Goal: Task Accomplishment & Management: Manage account settings

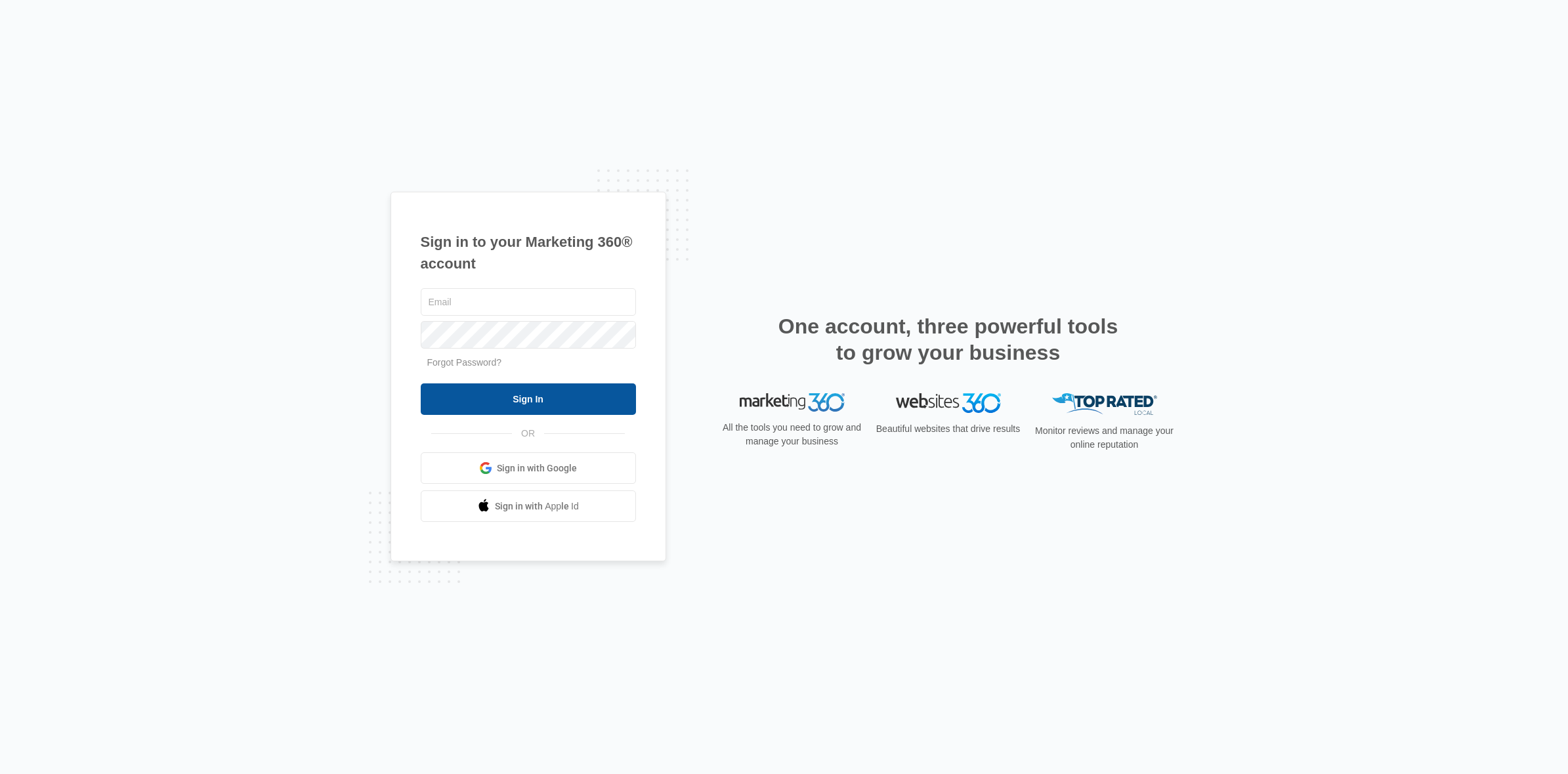
type input "[PERSON_NAME][EMAIL_ADDRESS][DOMAIN_NAME]"
click at [513, 404] on input "Sign In" at bounding box center [528, 399] width 215 height 31
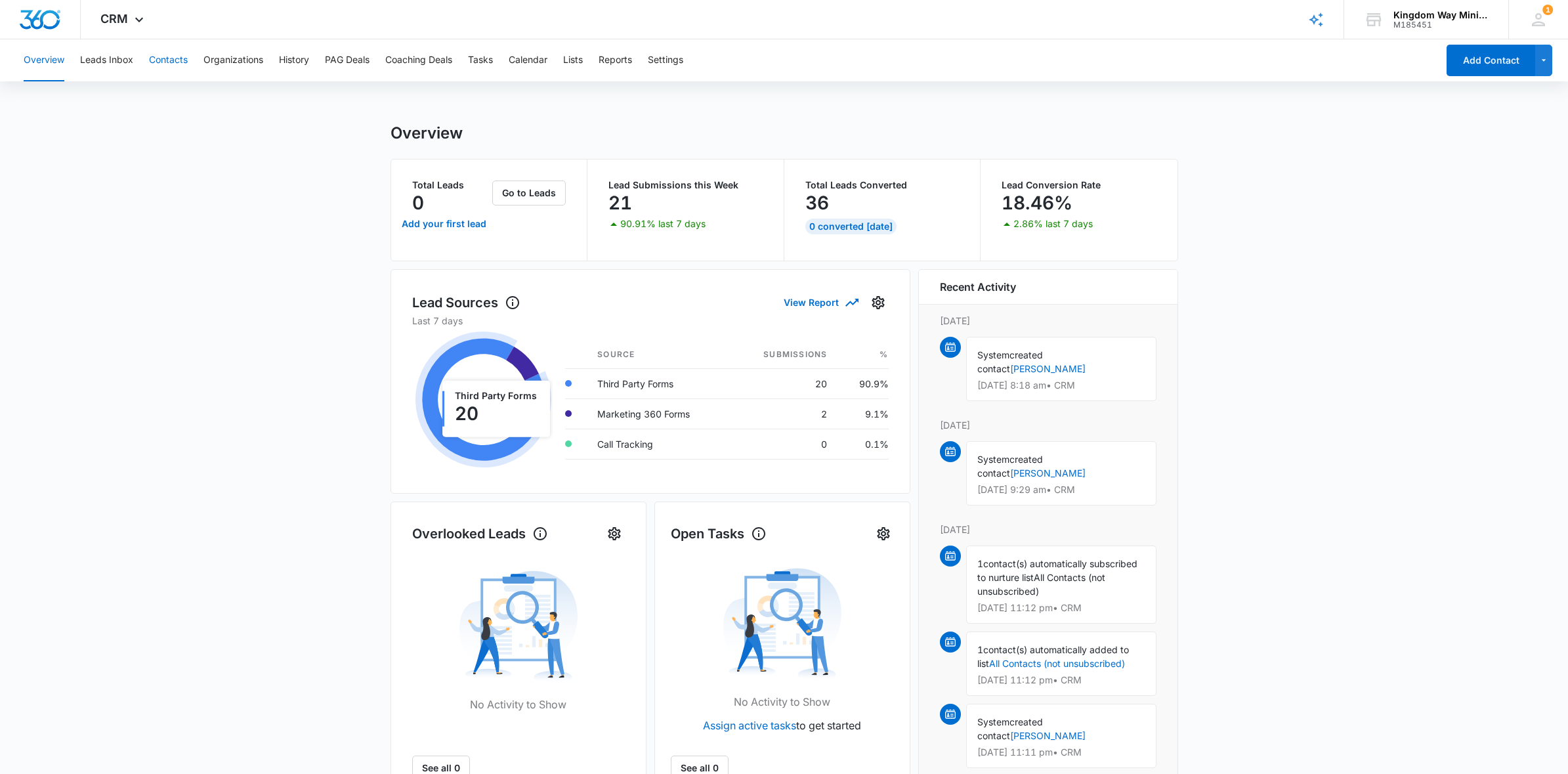
click at [173, 60] on button "Contacts" at bounding box center [168, 60] width 38 height 42
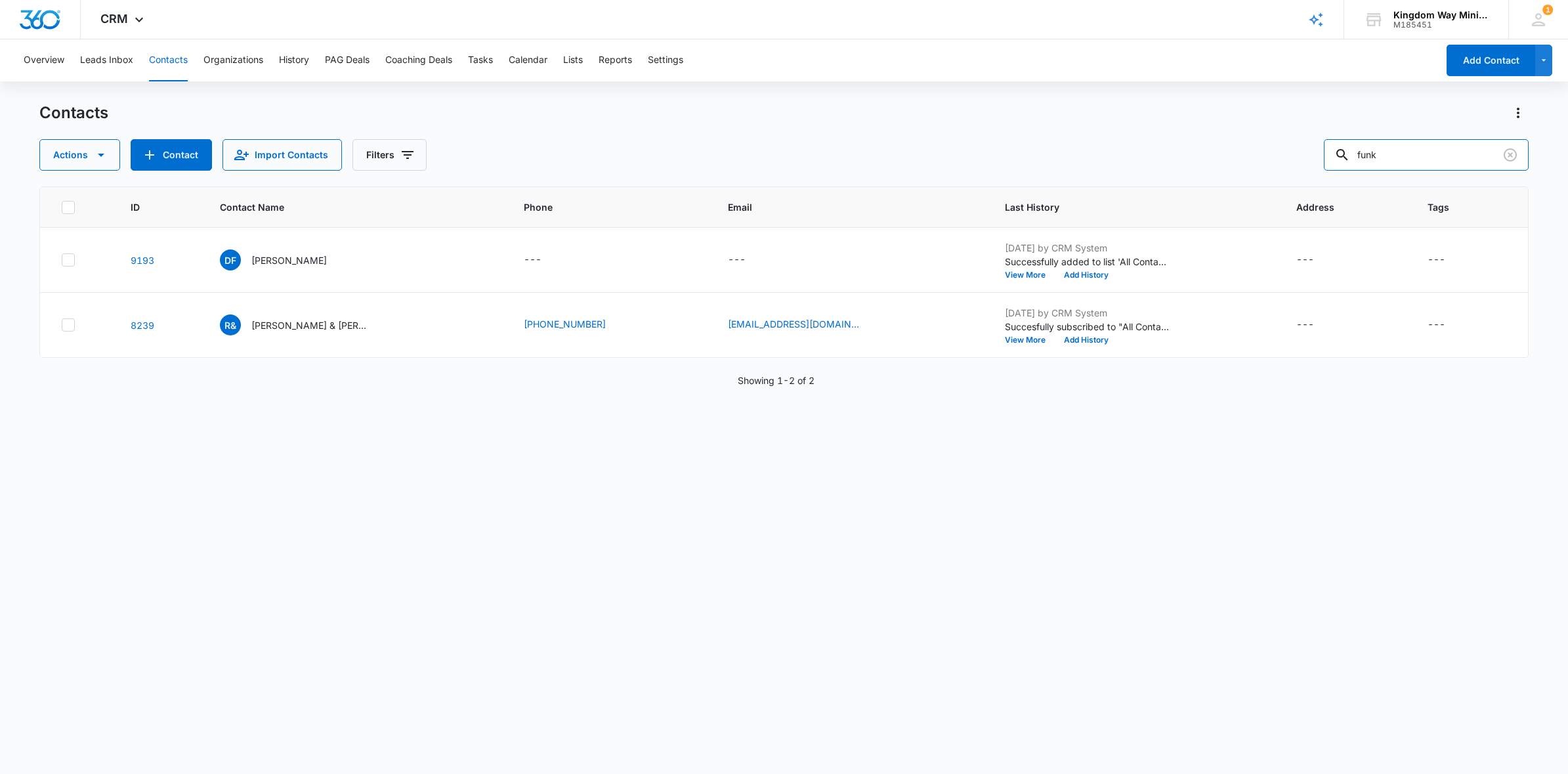
drag, startPoint x: 1411, startPoint y: 158, endPoint x: 1318, endPoint y: 158, distance: 93.0
click at [1318, 158] on div "Actions Contact Import Contacts Filters funk" at bounding box center [784, 154] width 1490 height 31
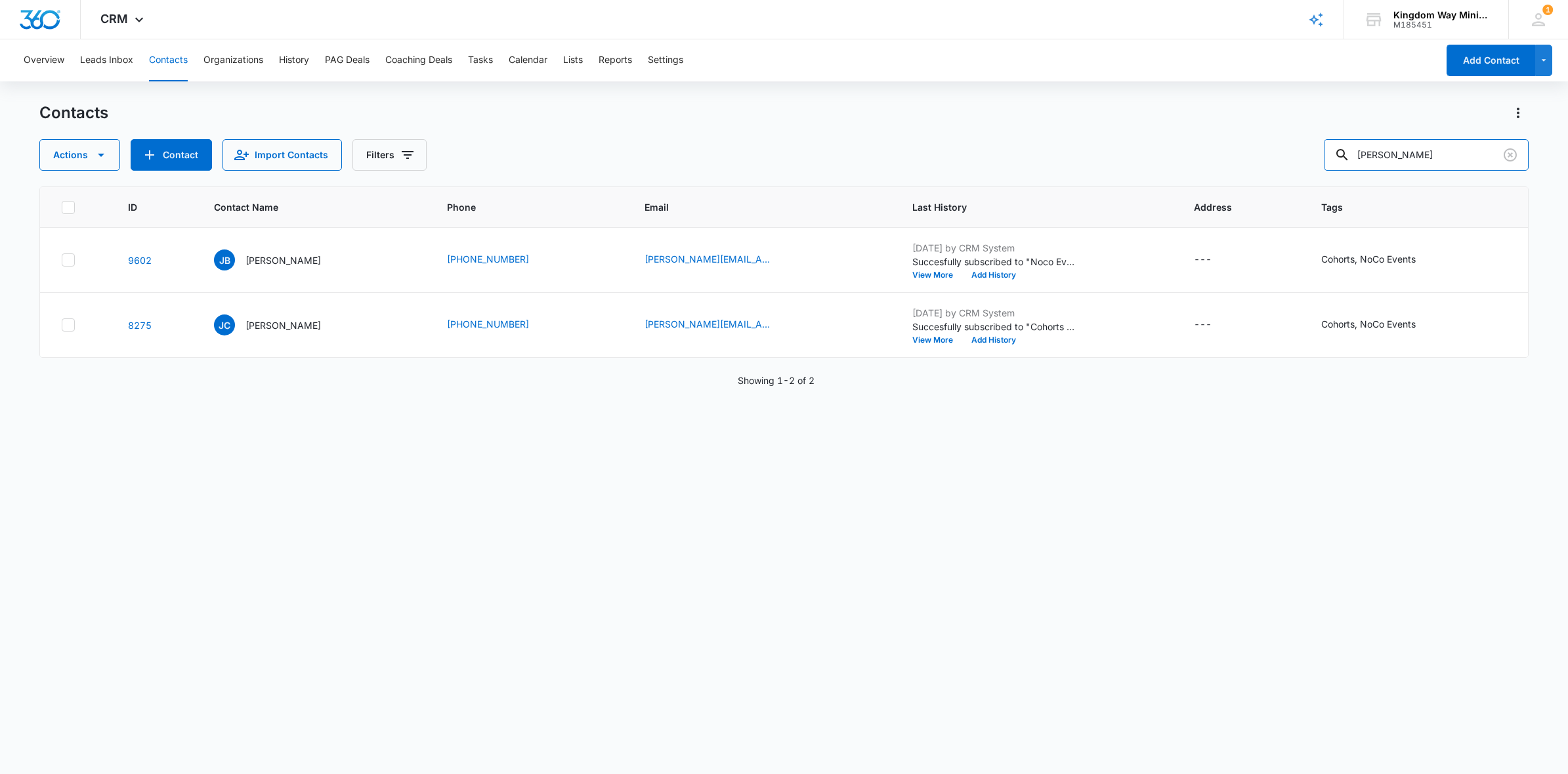
drag, startPoint x: 1425, startPoint y: 154, endPoint x: 1330, endPoint y: 154, distance: 95.0
click at [1330, 154] on div "Actions Contact Import Contacts Filters justin b" at bounding box center [784, 154] width 1490 height 31
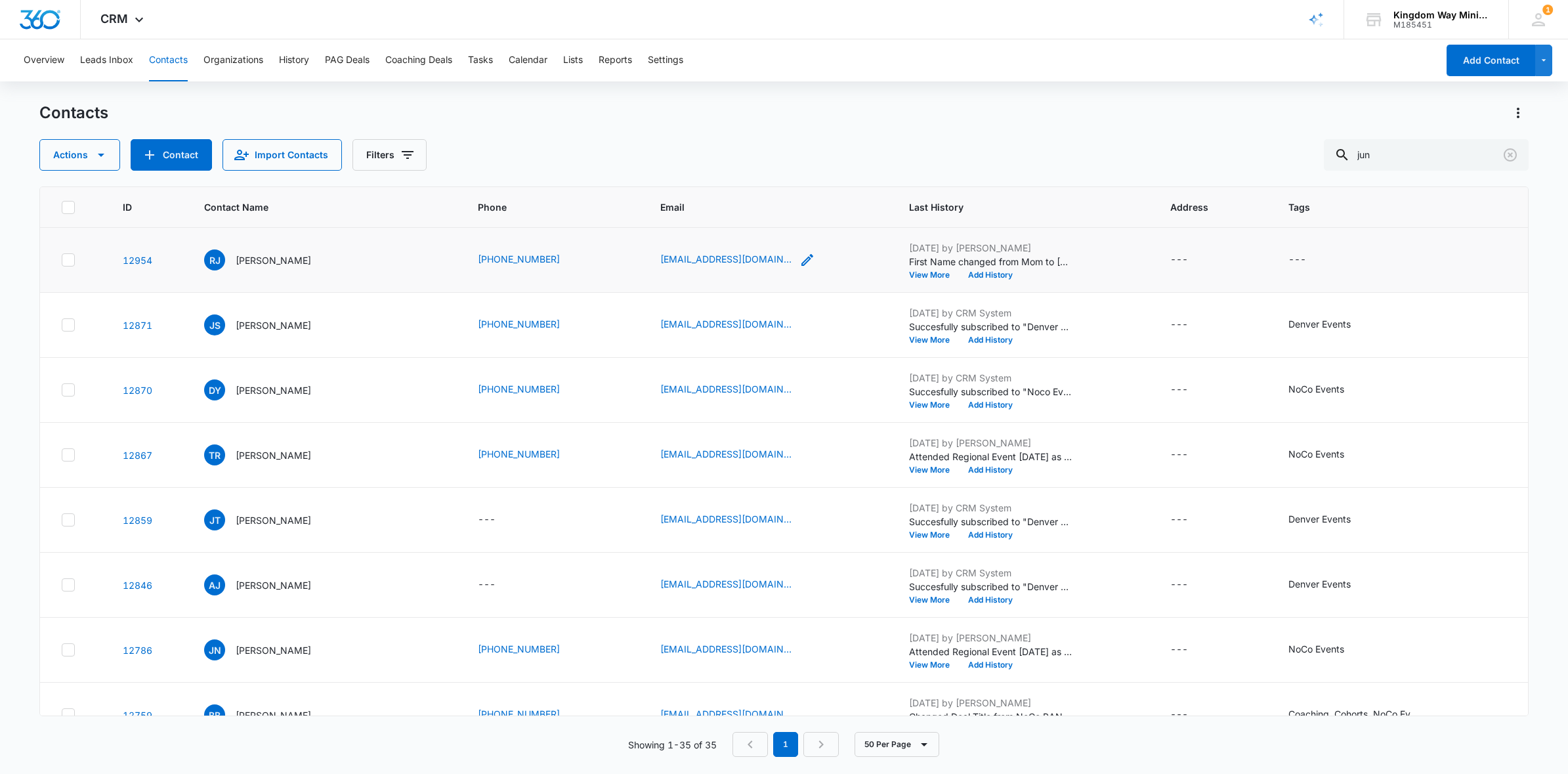
click at [801, 261] on icon "Email - rebeccajun6@gmail.com - Select to Edit Field" at bounding box center [807, 260] width 12 height 12
click at [670, 176] on input "rebeccajun6@gmail.com" at bounding box center [738, 175] width 165 height 31
drag, startPoint x: 670, startPoint y: 175, endPoint x: 796, endPoint y: 175, distance: 126.0
click at [796, 175] on div "Email rebeccajun6@gmail.com Cancel Save" at bounding box center [738, 186] width 197 height 120
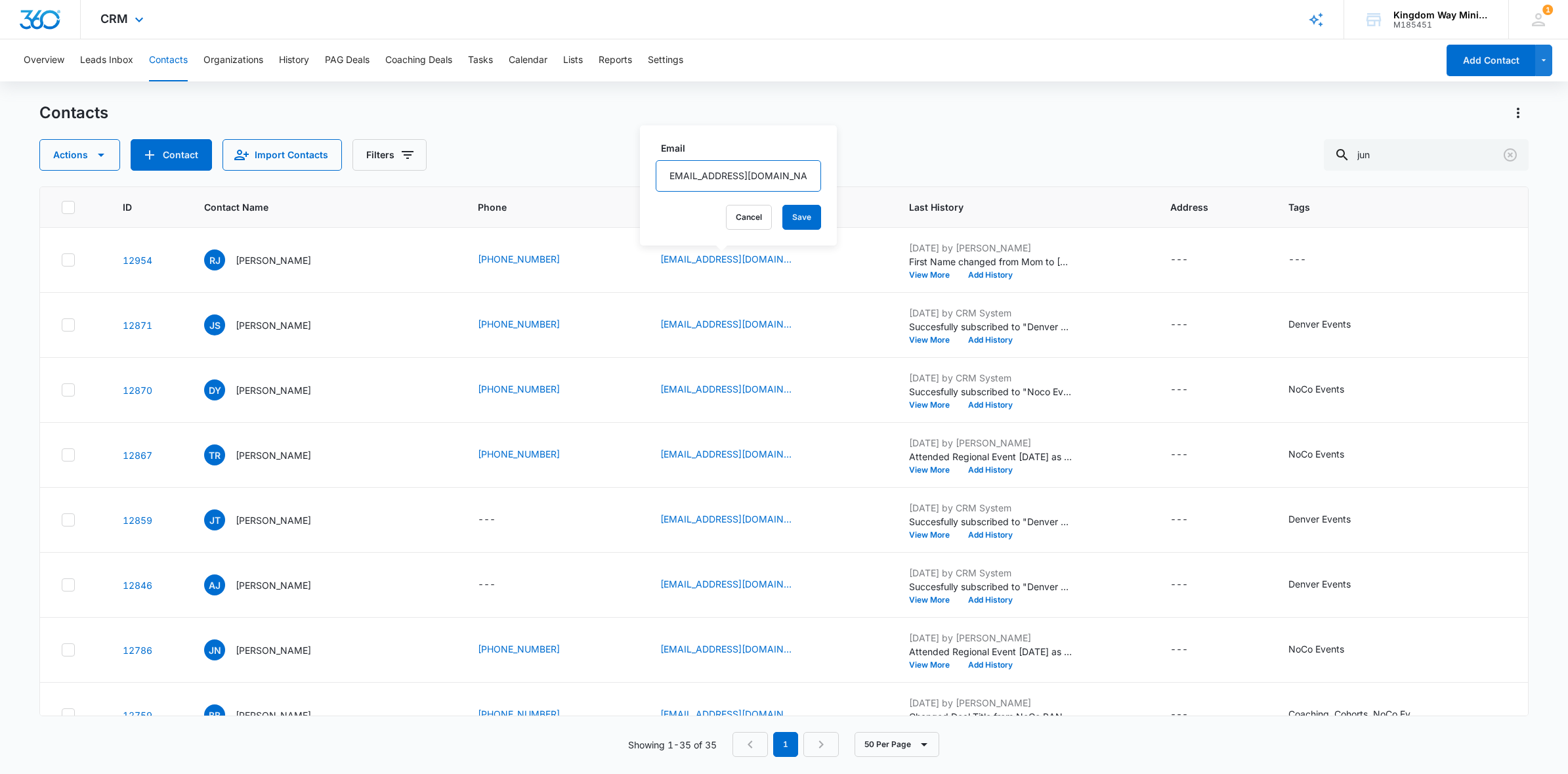
scroll to position [0, 0]
drag, startPoint x: 1411, startPoint y: 150, endPoint x: 1338, endPoint y: 150, distance: 73.0
click at [1339, 150] on div "Actions Contact Import Contacts Filters jun" at bounding box center [784, 154] width 1490 height 31
type input "d"
type input "karmin"
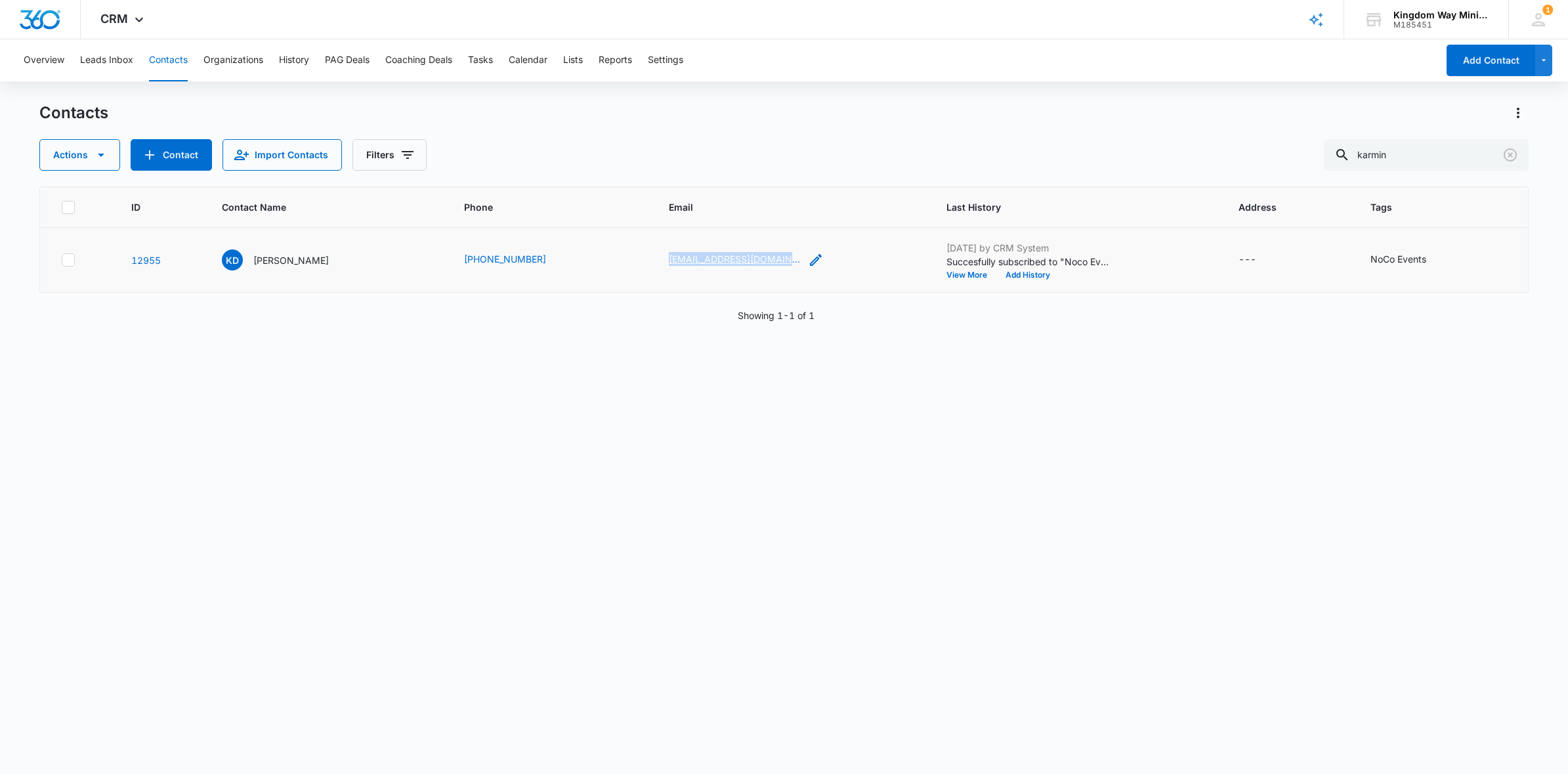
copy link "karmindejong@gmail.com"
